Goal: Transaction & Acquisition: Purchase product/service

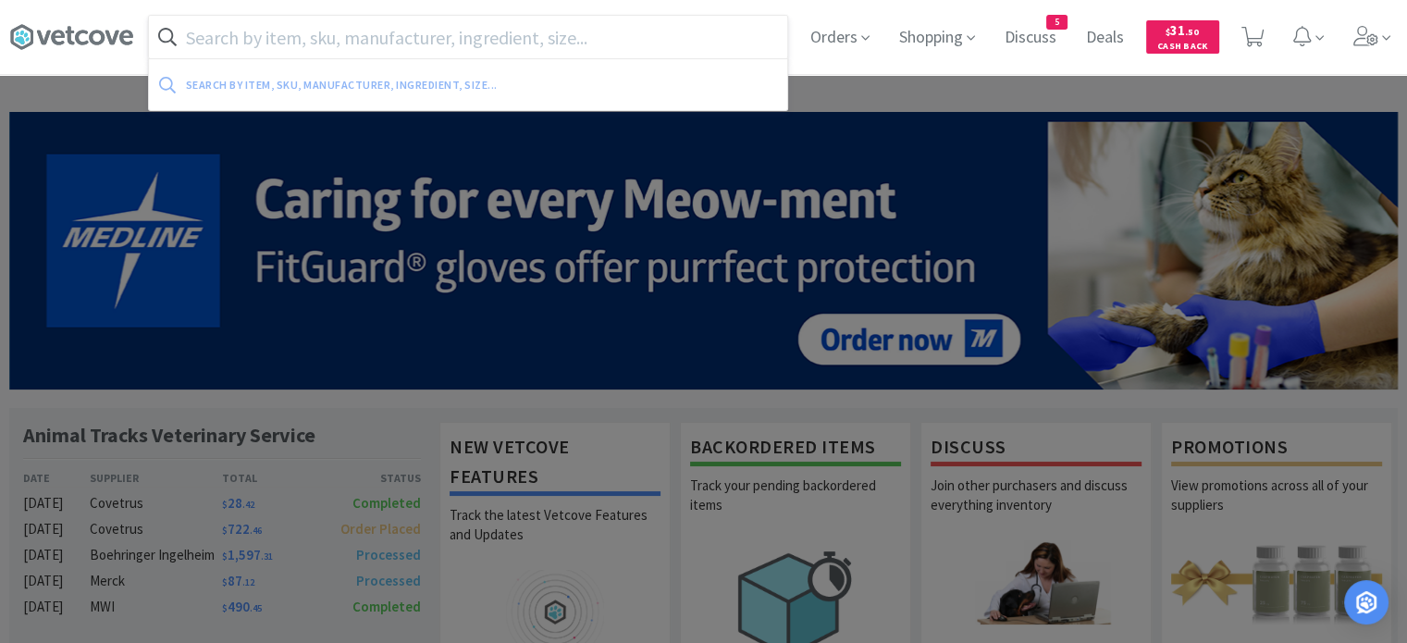
click at [511, 37] on input "text" at bounding box center [468, 37] width 638 height 43
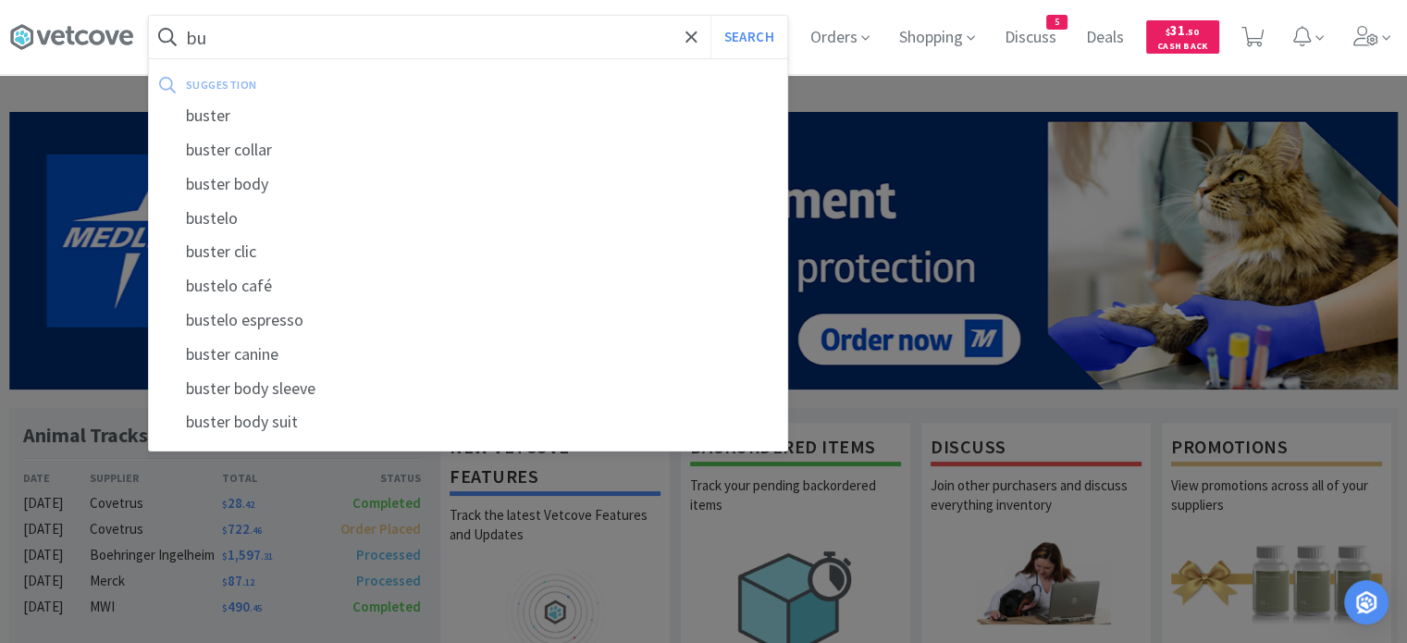
type input "b"
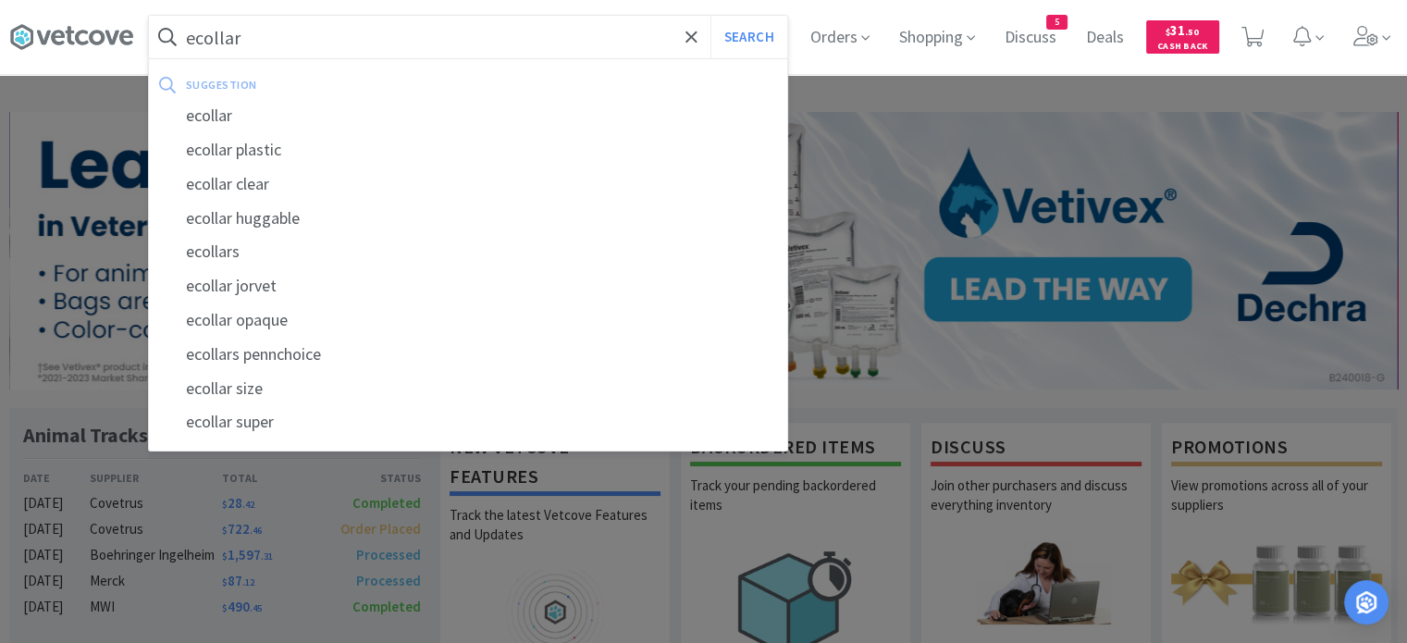
click at [710, 16] on button "Search" at bounding box center [748, 37] width 77 height 43
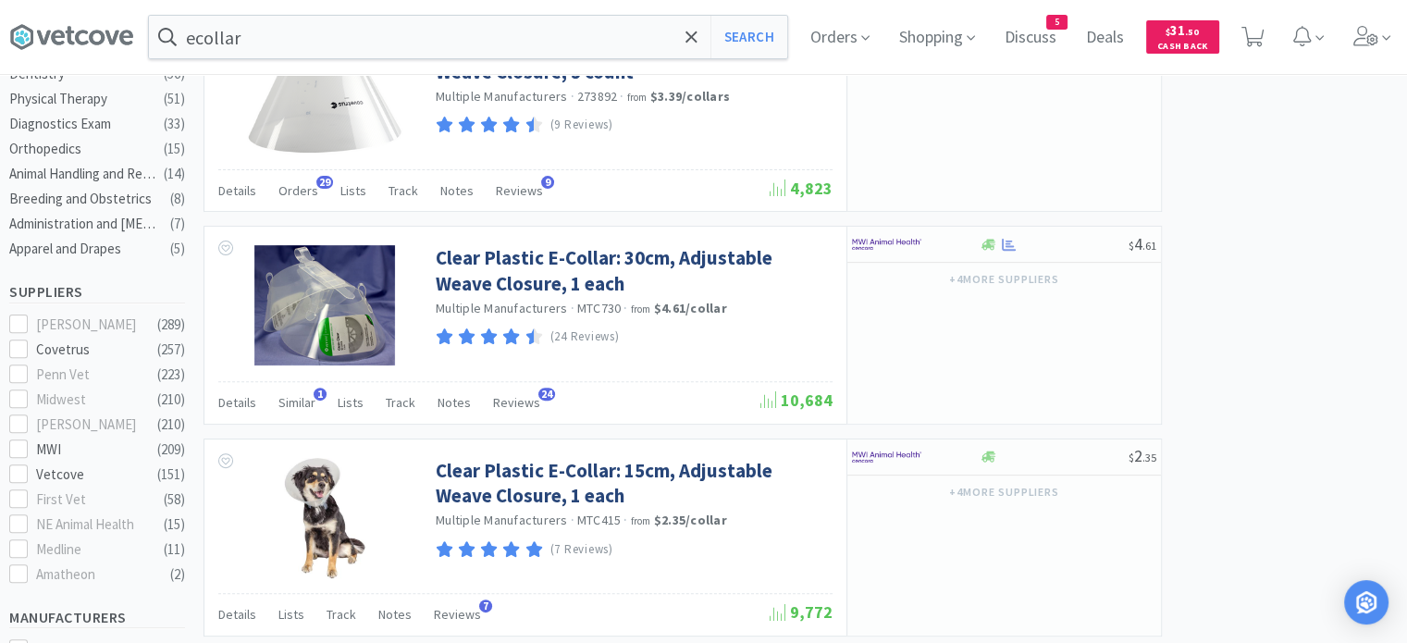
scroll to position [555, 0]
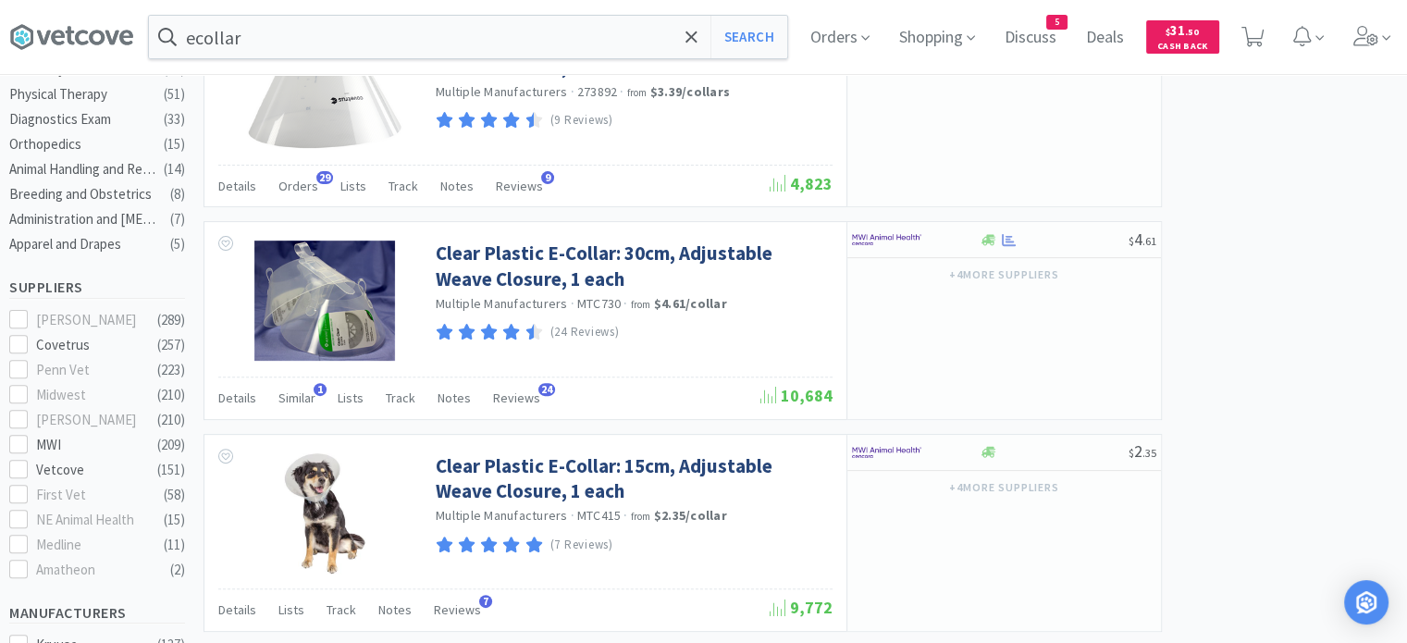
click at [314, 397] on span "Similar" at bounding box center [296, 397] width 37 height 17
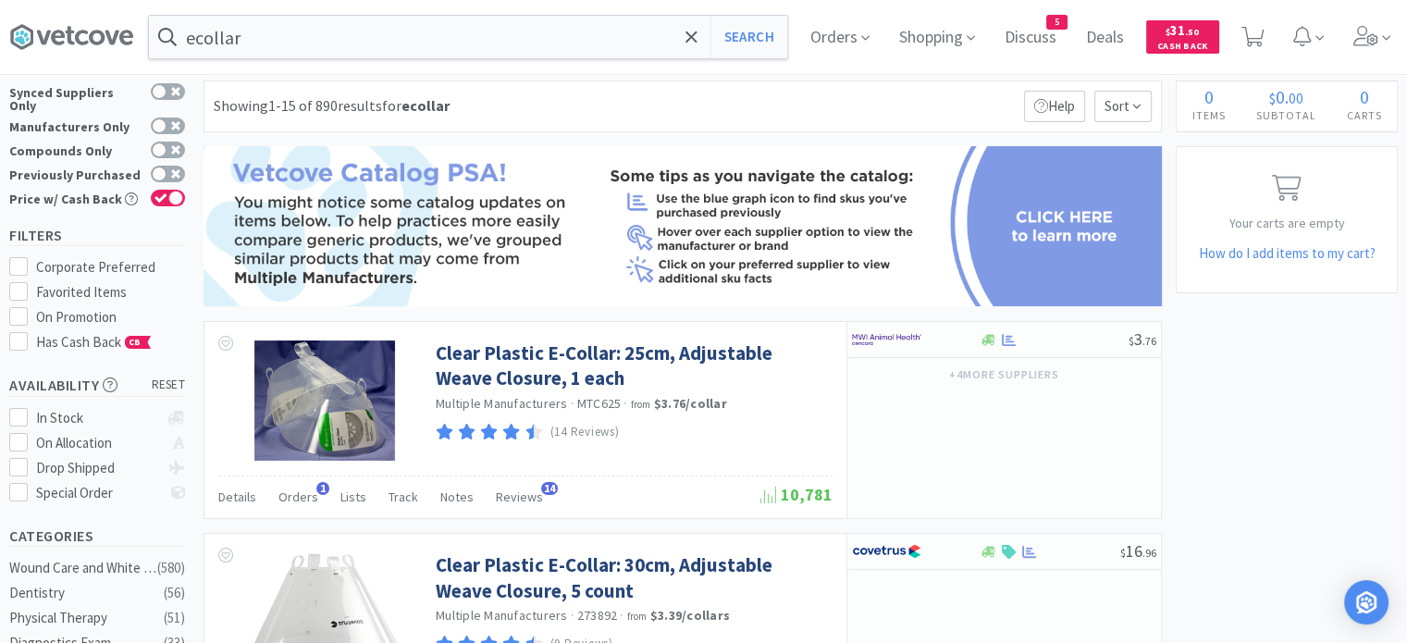
scroll to position [0, 0]
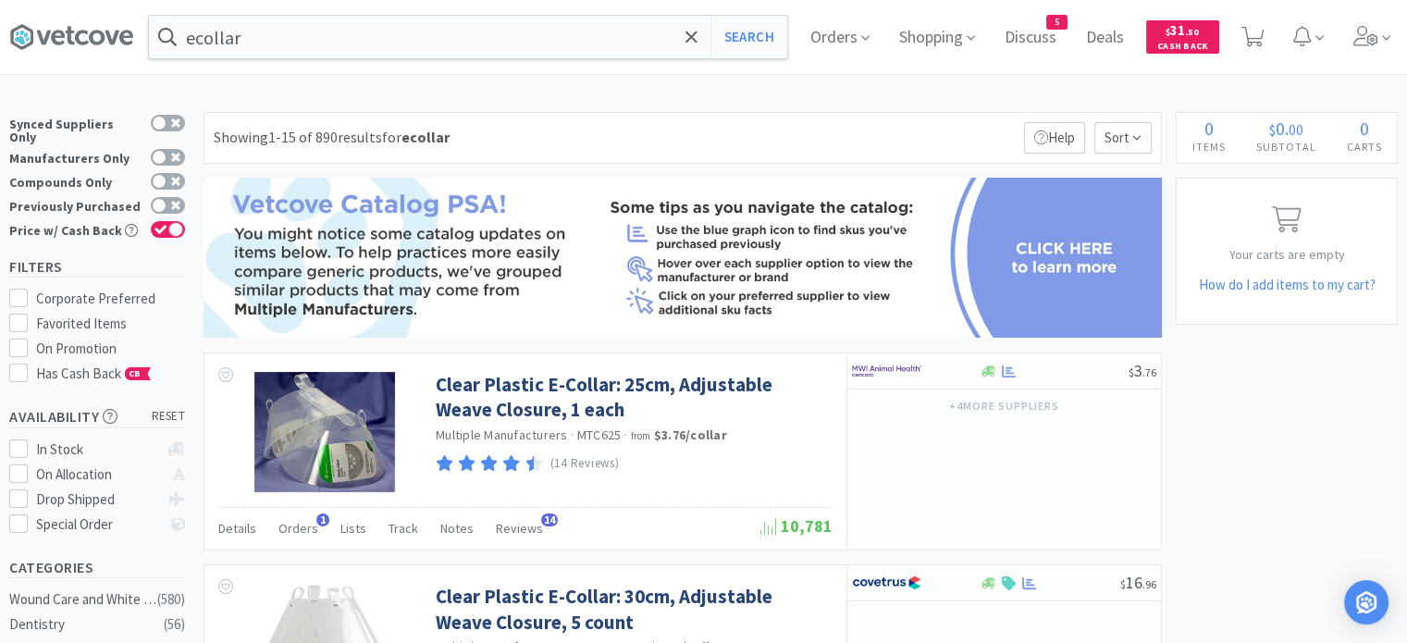
click at [374, 59] on div "ecollar Search Orders Shopping Discuss Discuss 5 Deals Deals $ 31 . 50 Cash Back" at bounding box center [703, 37] width 1388 height 74
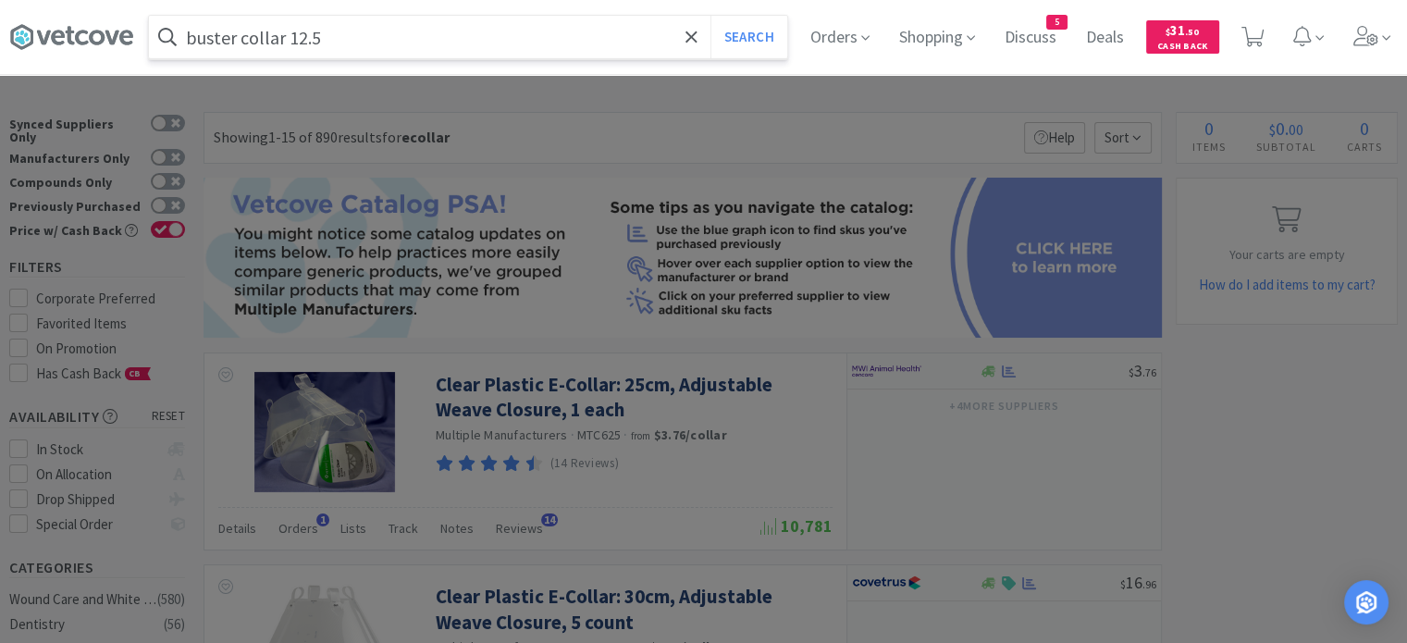
click at [710, 16] on button "Search" at bounding box center [748, 37] width 77 height 43
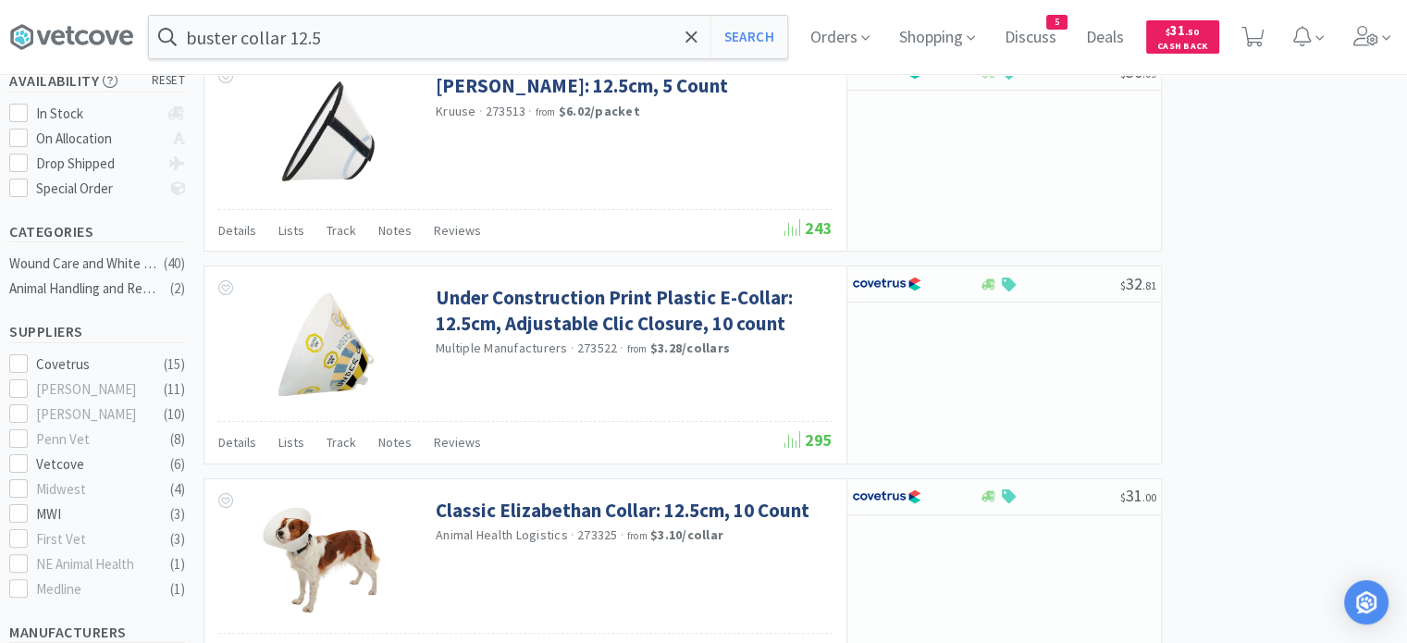
scroll to position [185, 0]
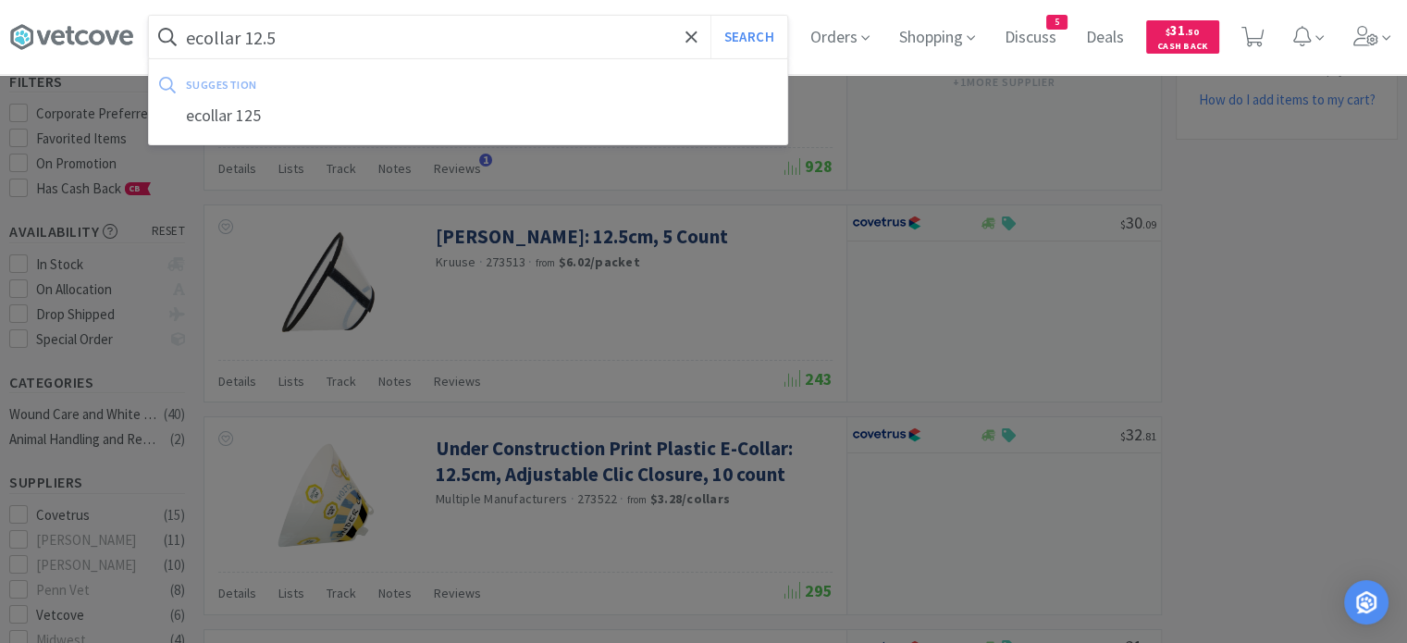
click at [710, 16] on button "Search" at bounding box center [748, 37] width 77 height 43
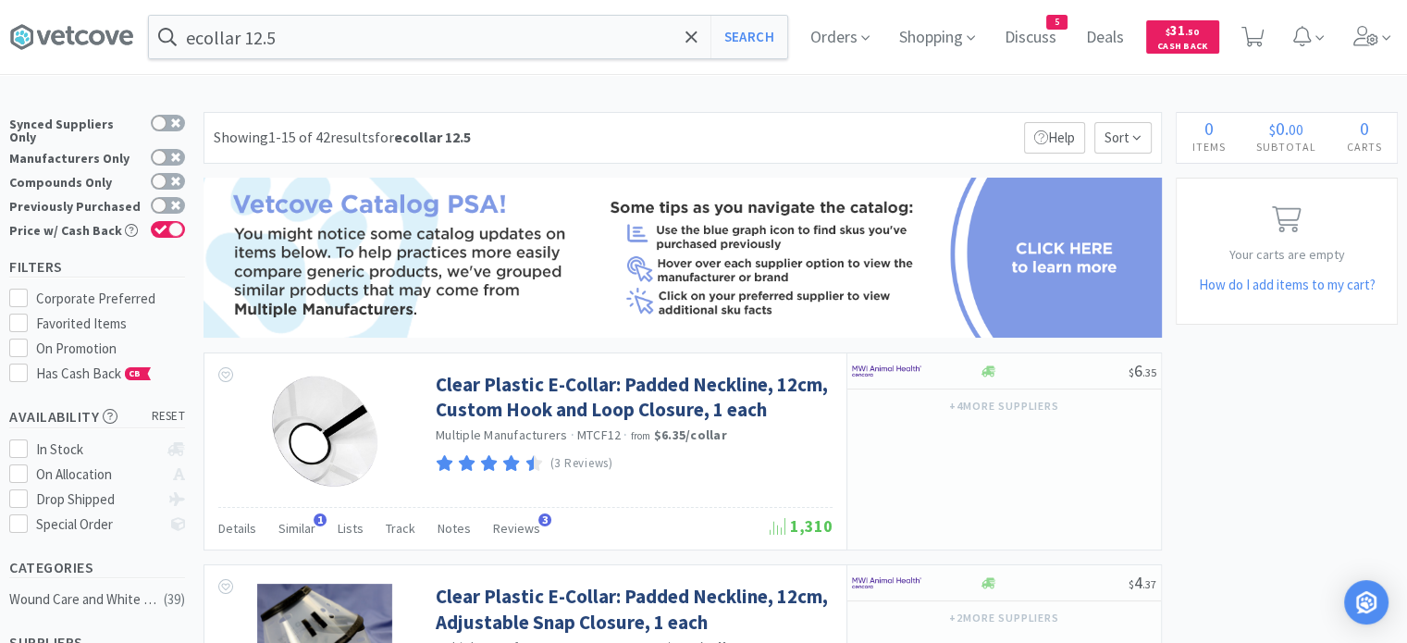
click at [299, 525] on span "Similar" at bounding box center [296, 528] width 37 height 17
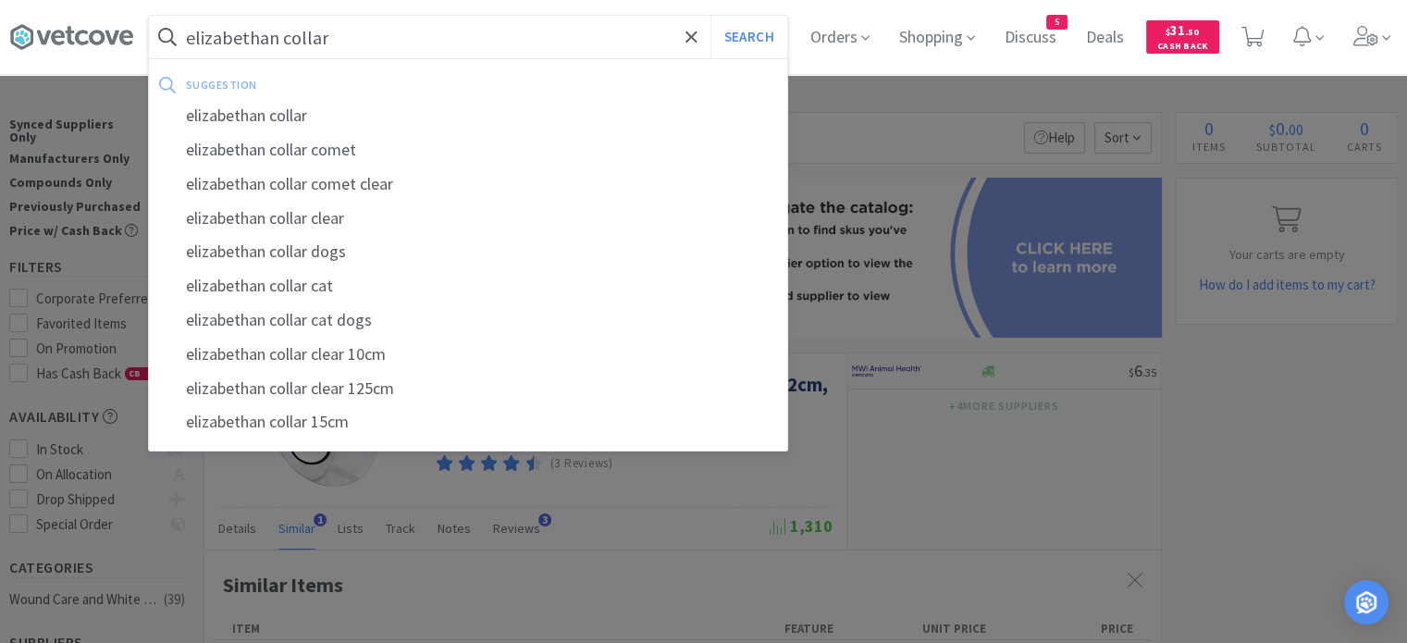
click at [710, 16] on button "Search" at bounding box center [748, 37] width 77 height 43
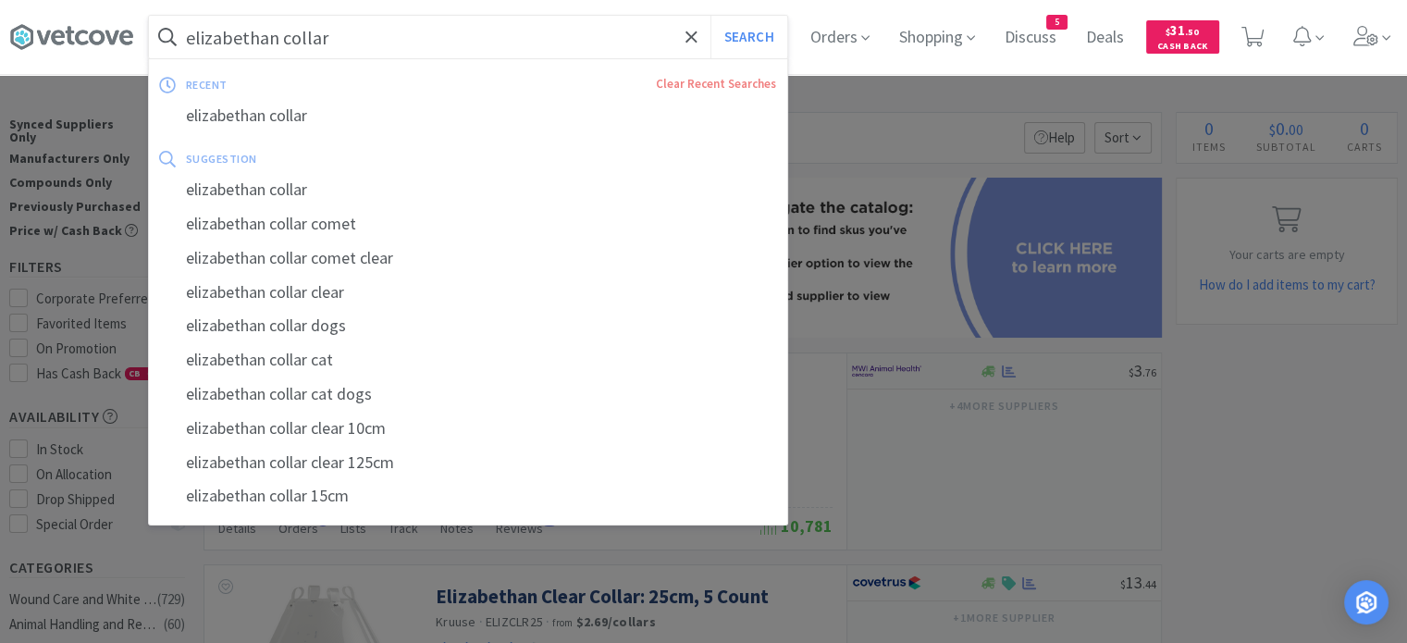
click at [330, 18] on input "elizabethan collar" at bounding box center [468, 37] width 638 height 43
click at [341, 31] on input "elizabethan collar" at bounding box center [468, 37] width 638 height 43
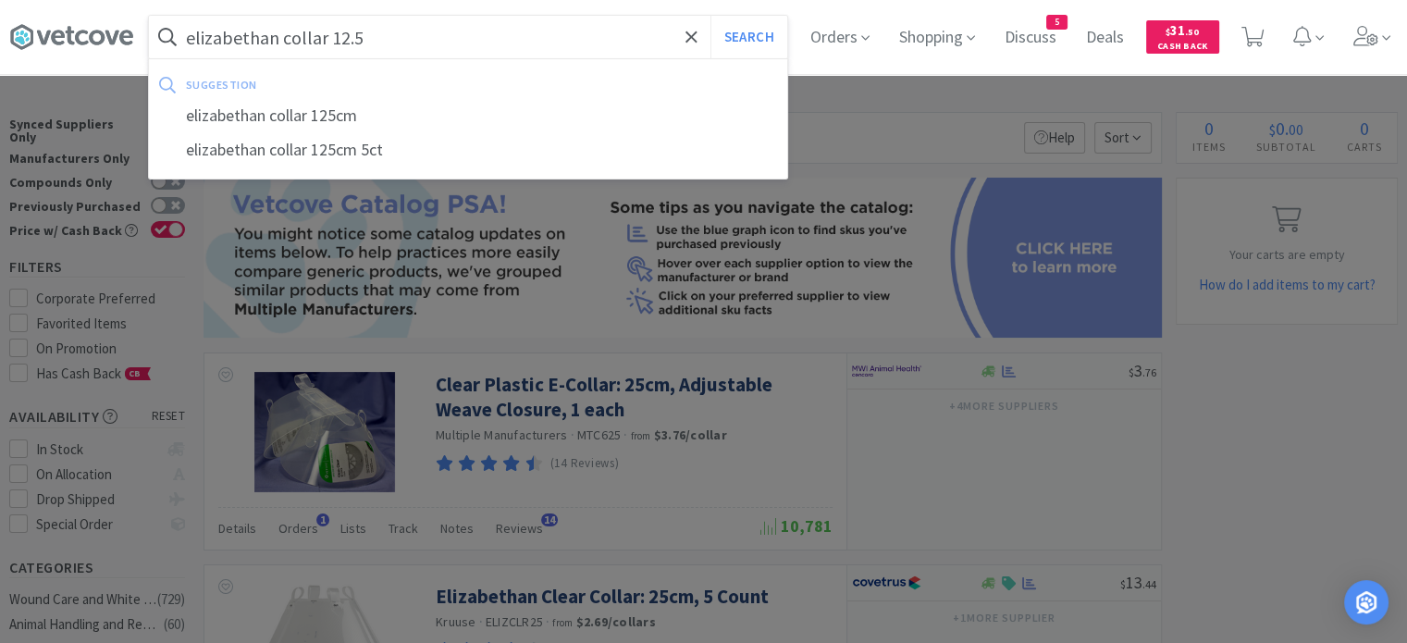
click at [710, 16] on button "Search" at bounding box center [748, 37] width 77 height 43
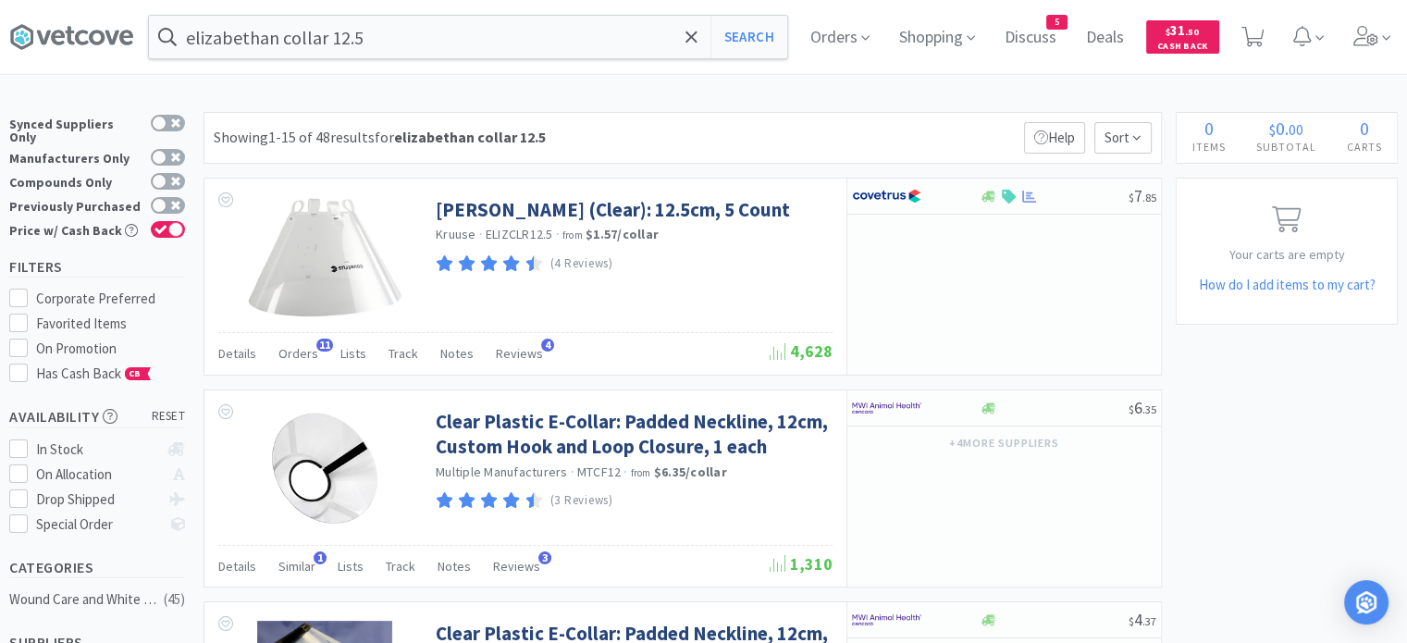
click at [312, 352] on span "Orders" at bounding box center [298, 353] width 40 height 17
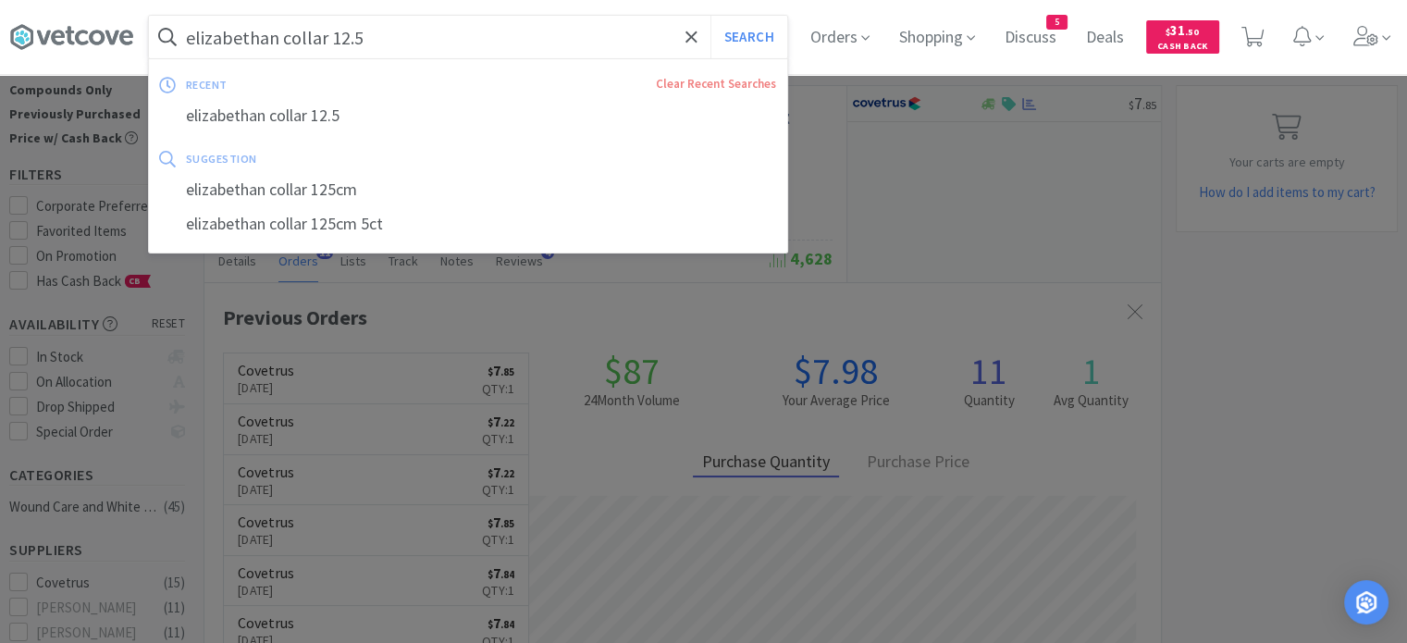
click at [417, 26] on input "elizabethan collar 12.5" at bounding box center [468, 37] width 638 height 43
drag, startPoint x: 405, startPoint y: 40, endPoint x: 330, endPoint y: 41, distance: 74.9
click at [330, 41] on input "elizabethan collar 12.5" at bounding box center [468, 37] width 638 height 43
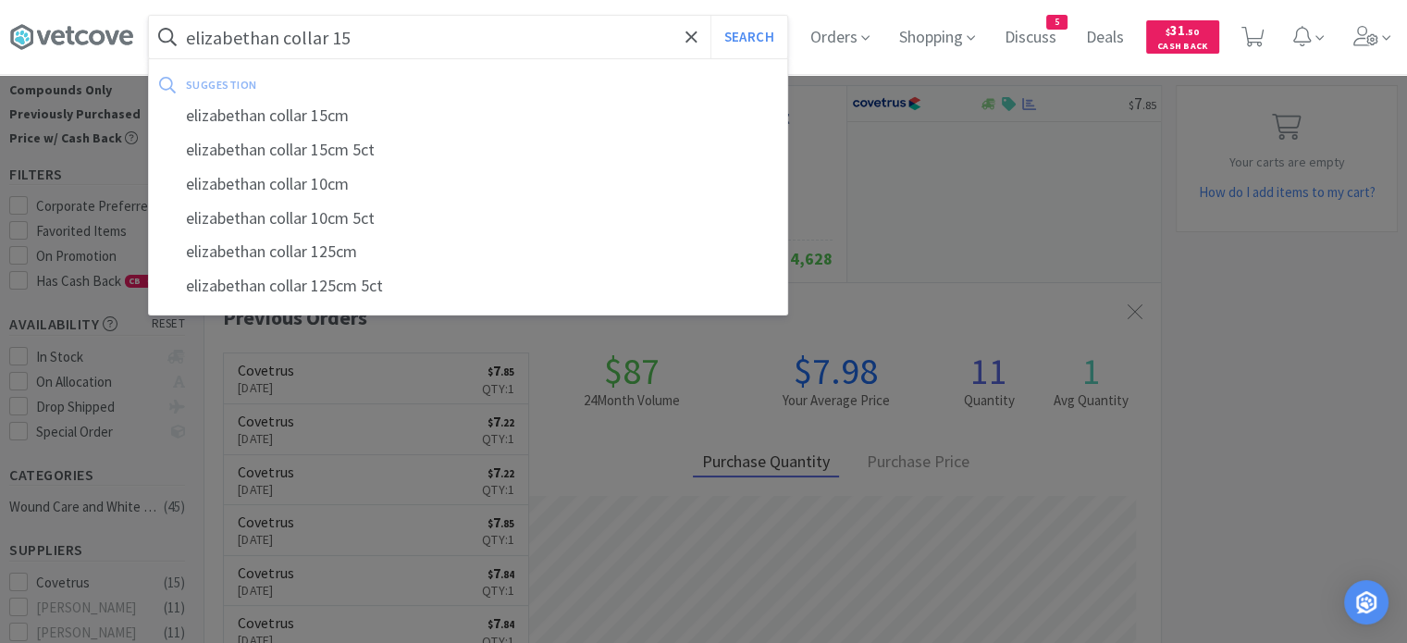
type input "elizabethan collar 15"
click at [710, 16] on button "Search" at bounding box center [748, 37] width 77 height 43
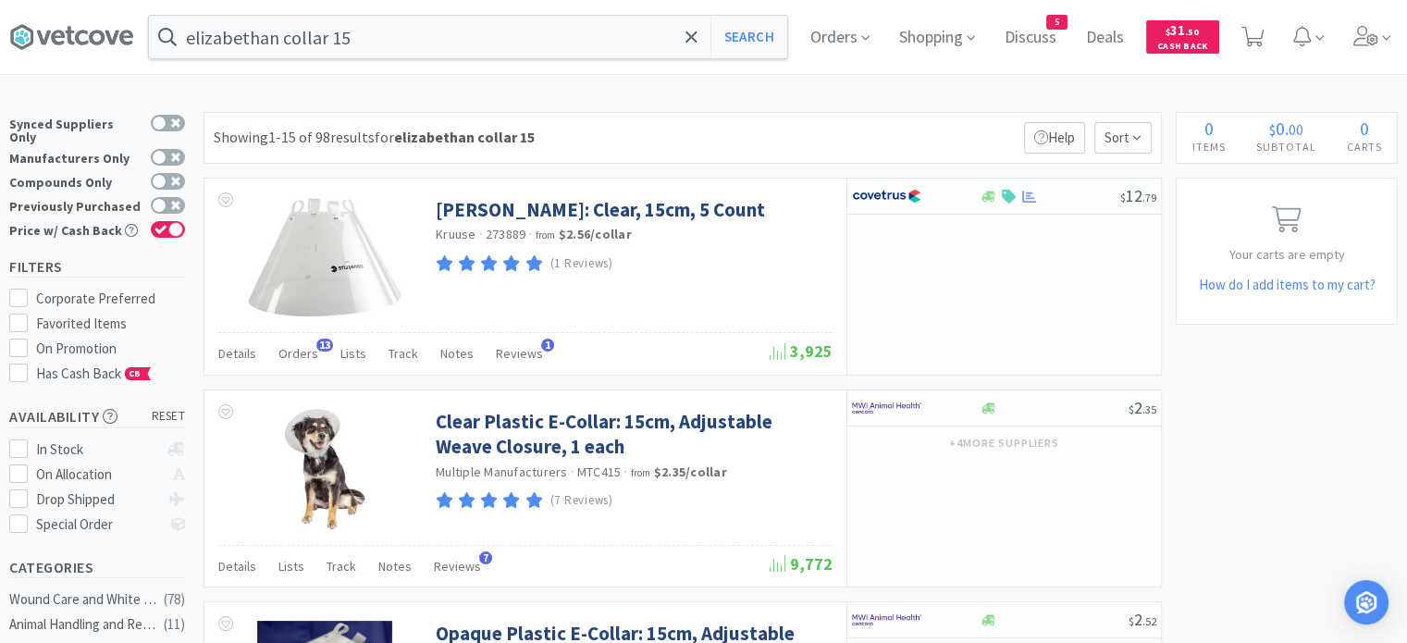
click at [296, 354] on span "Orders" at bounding box center [298, 353] width 40 height 17
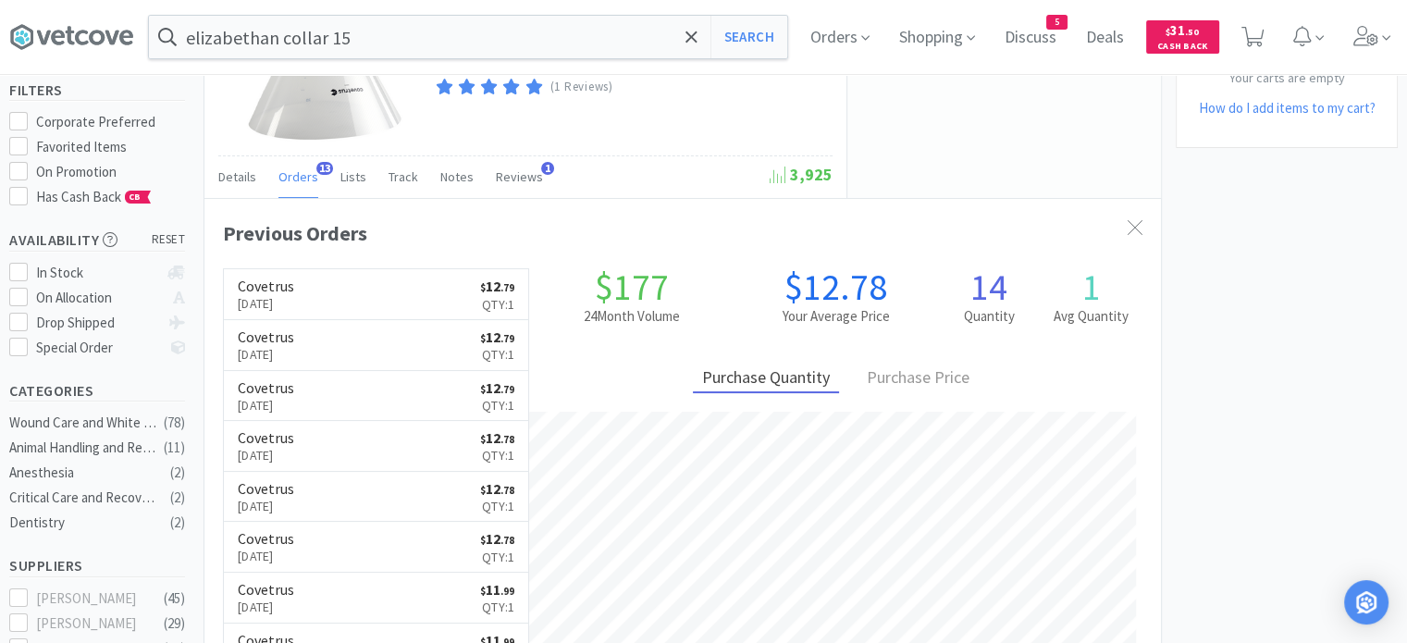
scroll to position [185, 0]
